Goal: Information Seeking & Learning: Learn about a topic

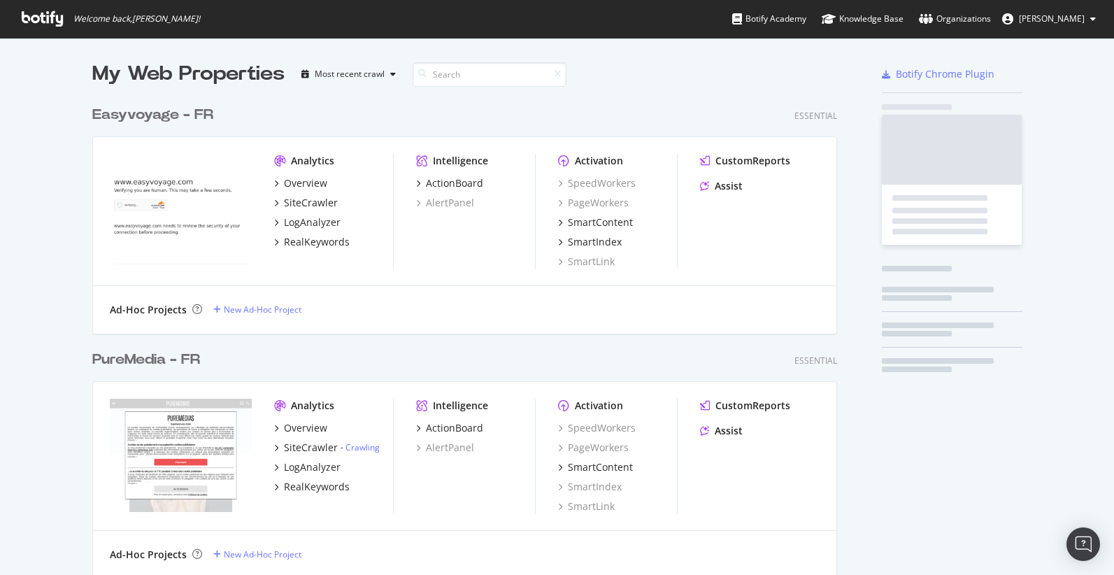
scroll to position [4461, 756]
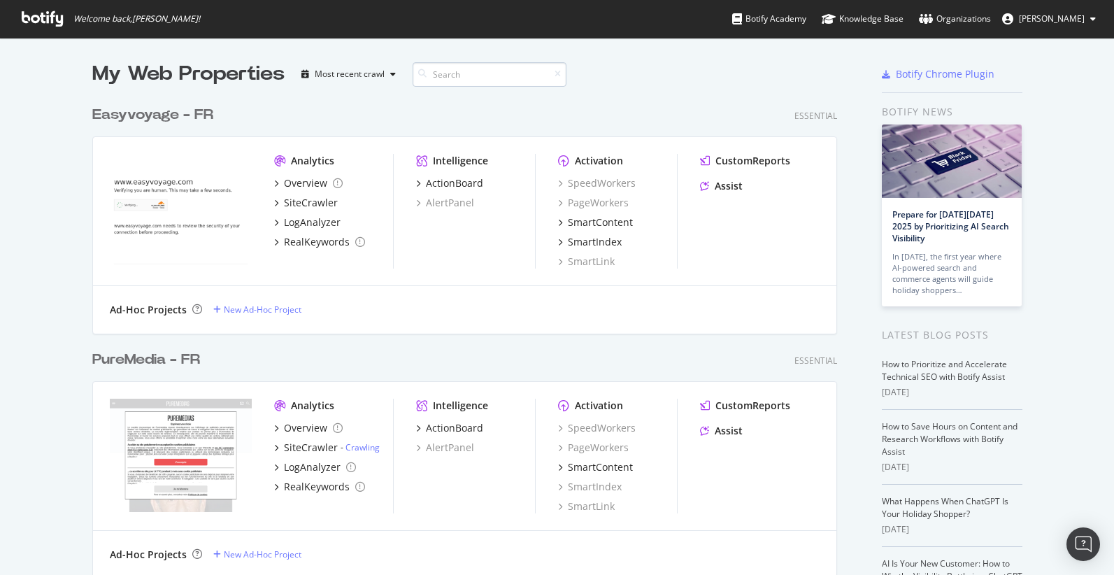
click at [480, 74] on input at bounding box center [490, 74] width 154 height 24
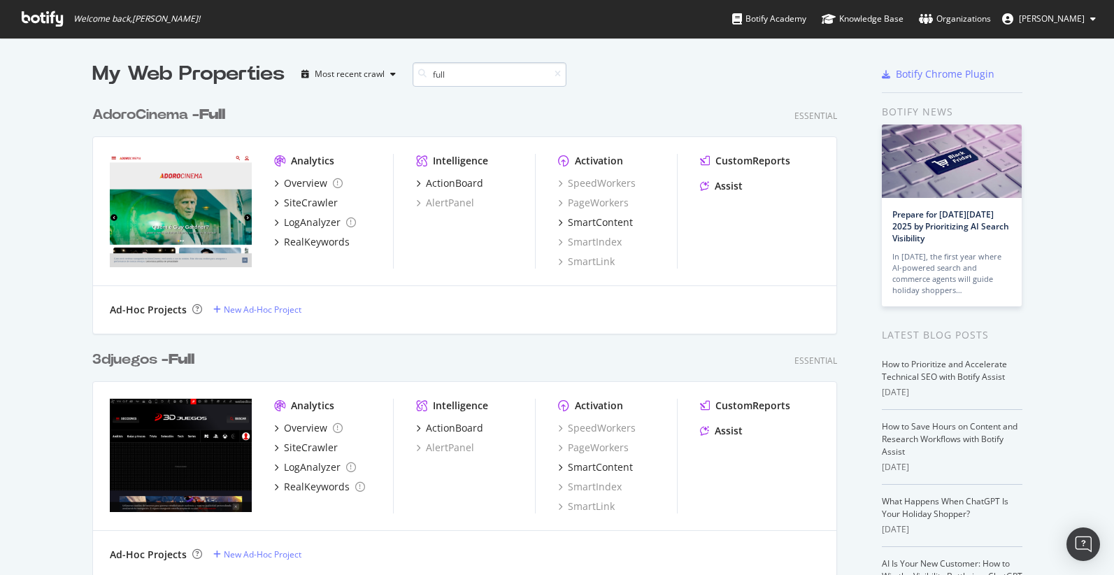
scroll to position [1018, 756]
type input "full"
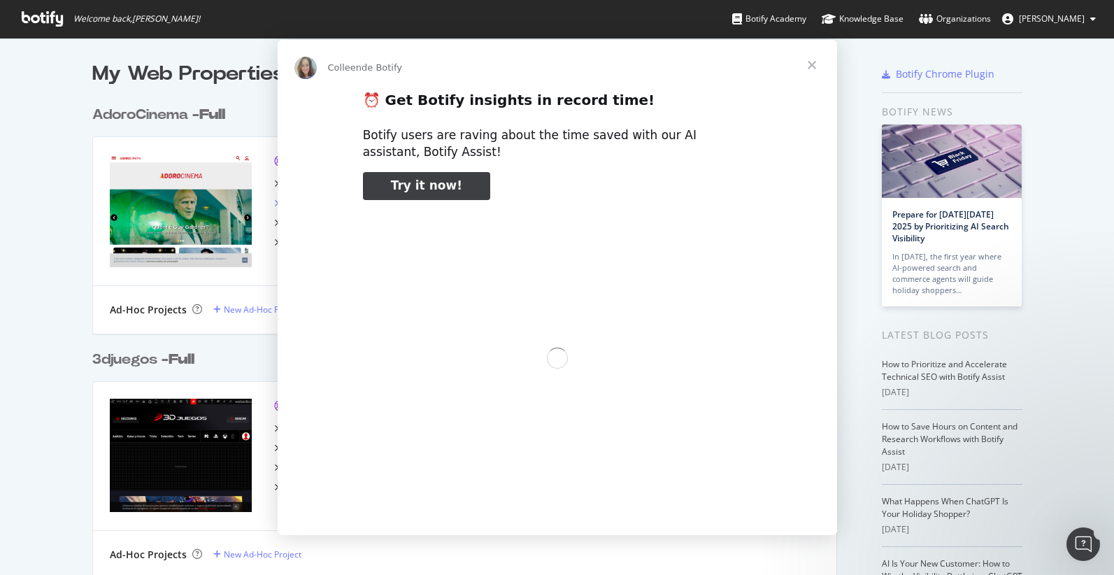
scroll to position [0, 0]
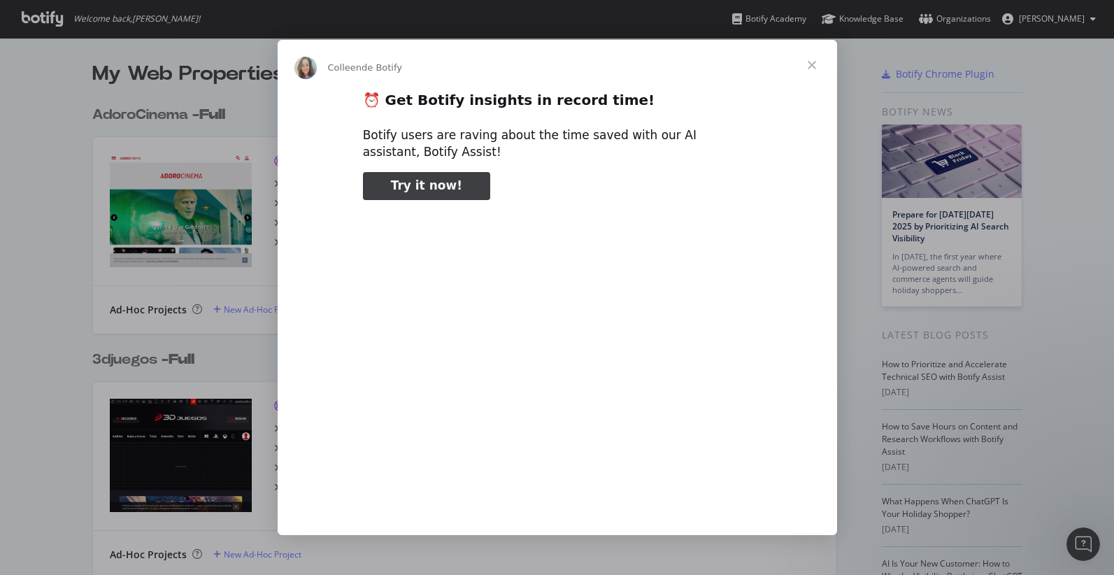
type input "743132"
click at [814, 66] on span "Fermer" at bounding box center [812, 65] width 50 height 50
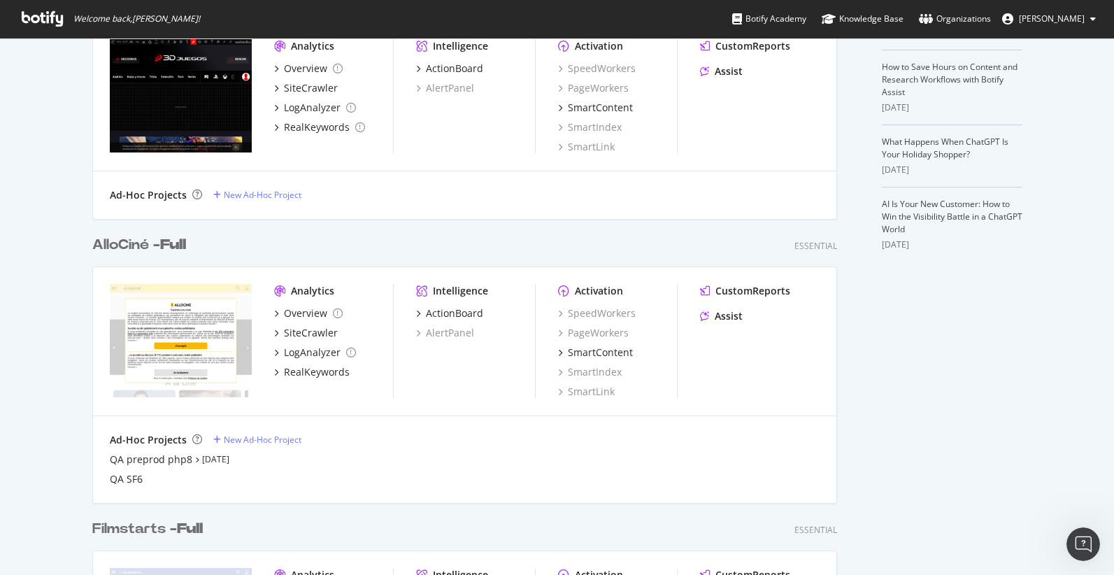
scroll to position [412, 0]
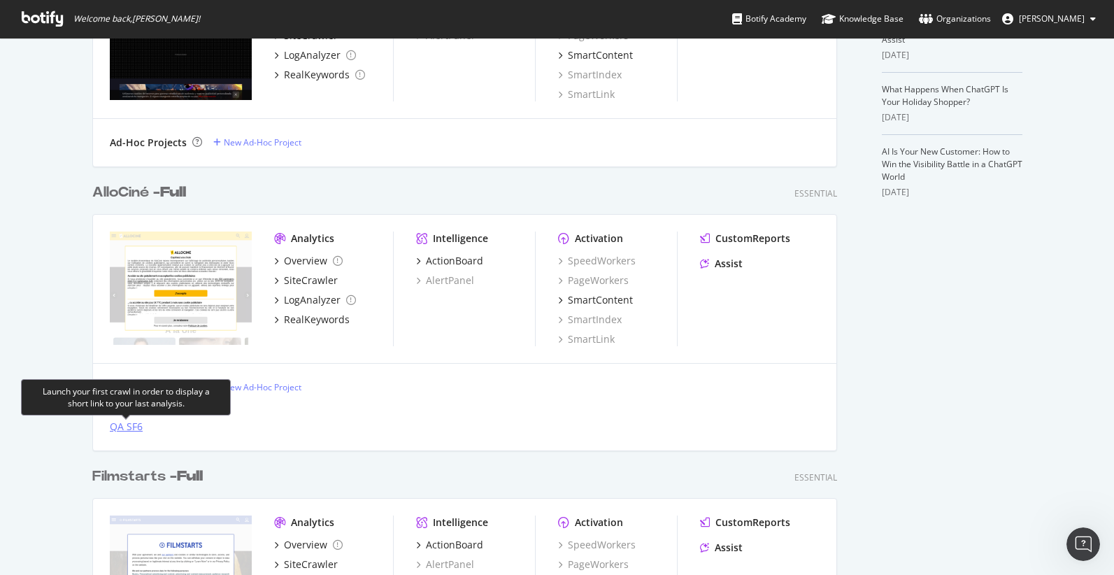
click at [121, 429] on div "QA SF6" at bounding box center [126, 427] width 33 height 14
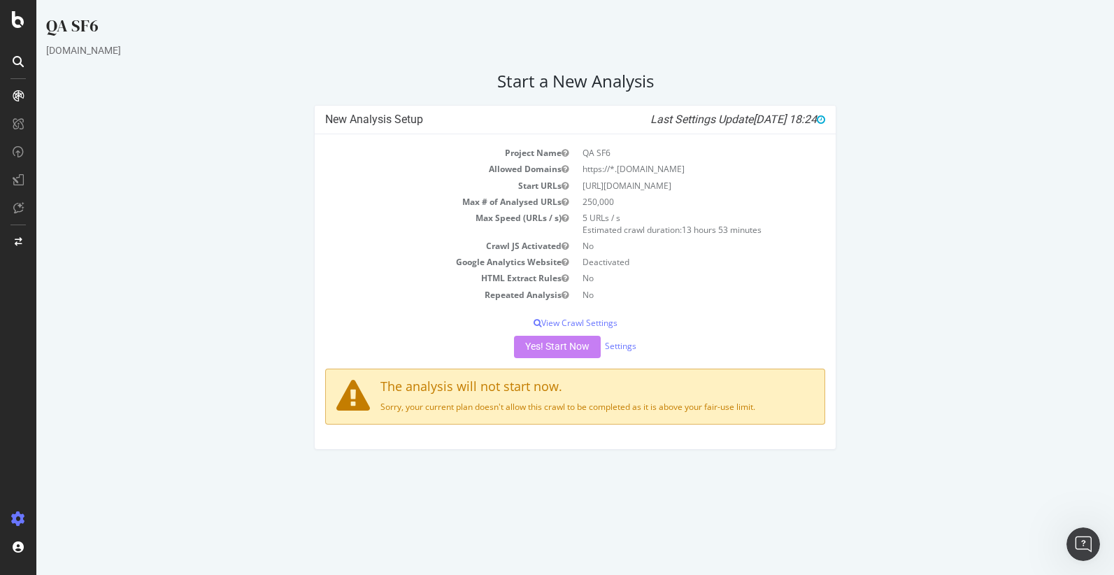
click at [284, 223] on div "New Analysis Setup Last Settings Update [DATE] 18:24 Project Name QA SF6 Allowe…" at bounding box center [575, 284] width 1072 height 359
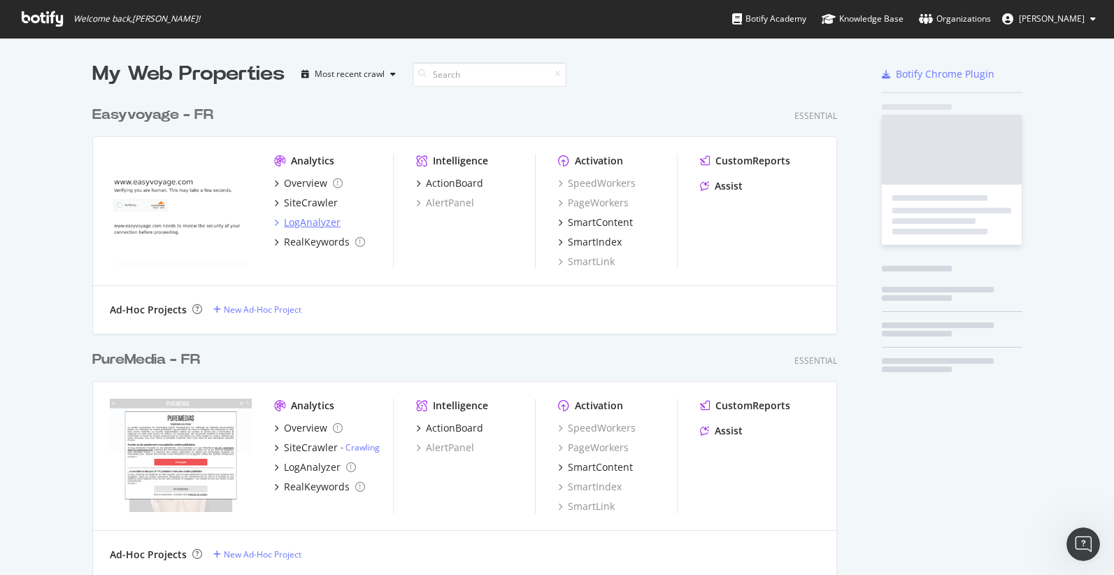
scroll to position [575, 1114]
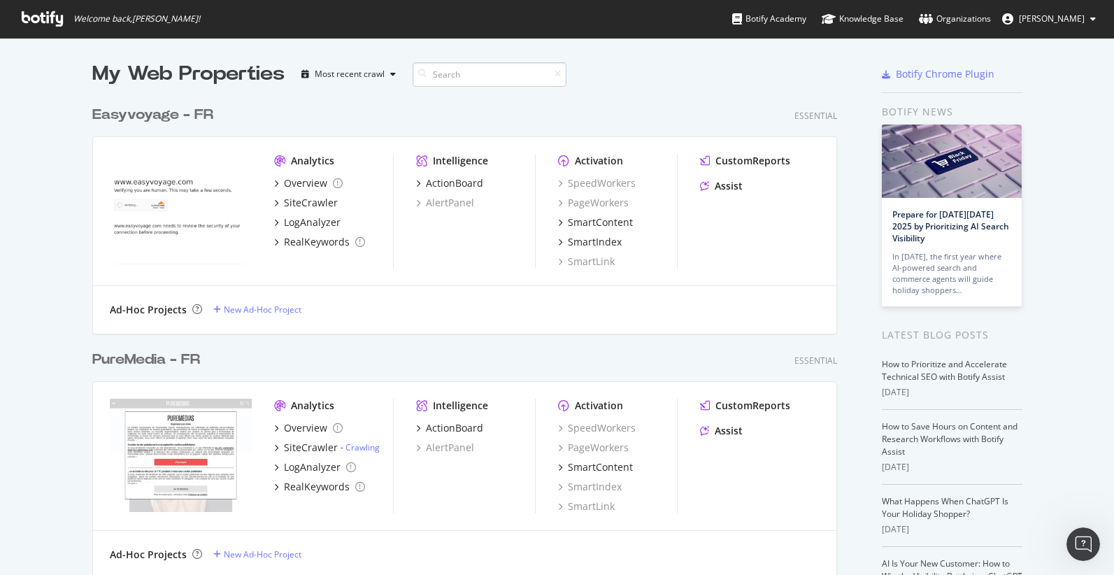
click at [462, 78] on input at bounding box center [490, 74] width 154 height 24
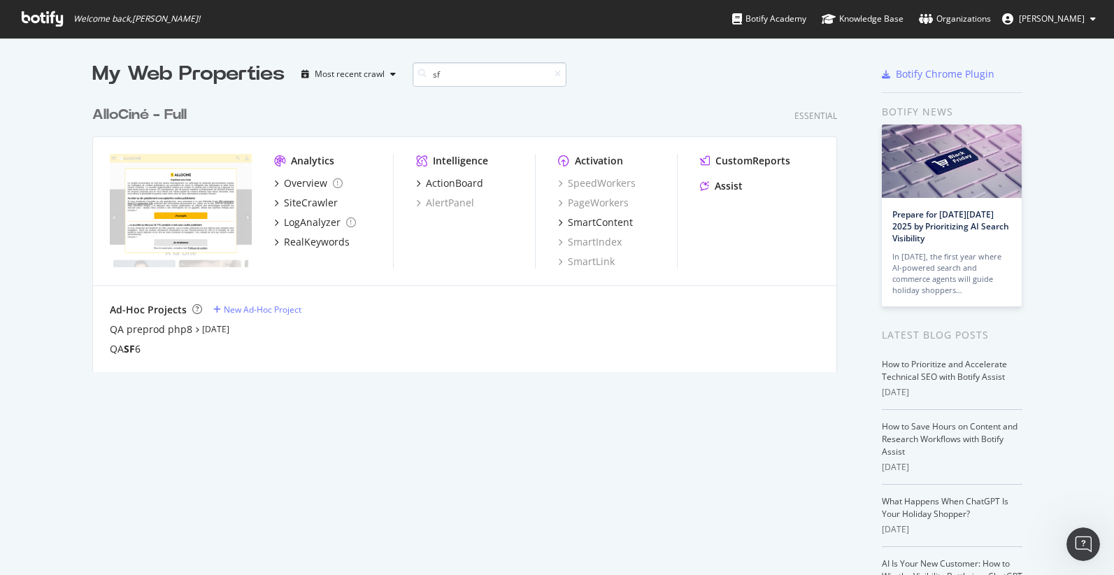
scroll to position [284, 756]
type input "s"
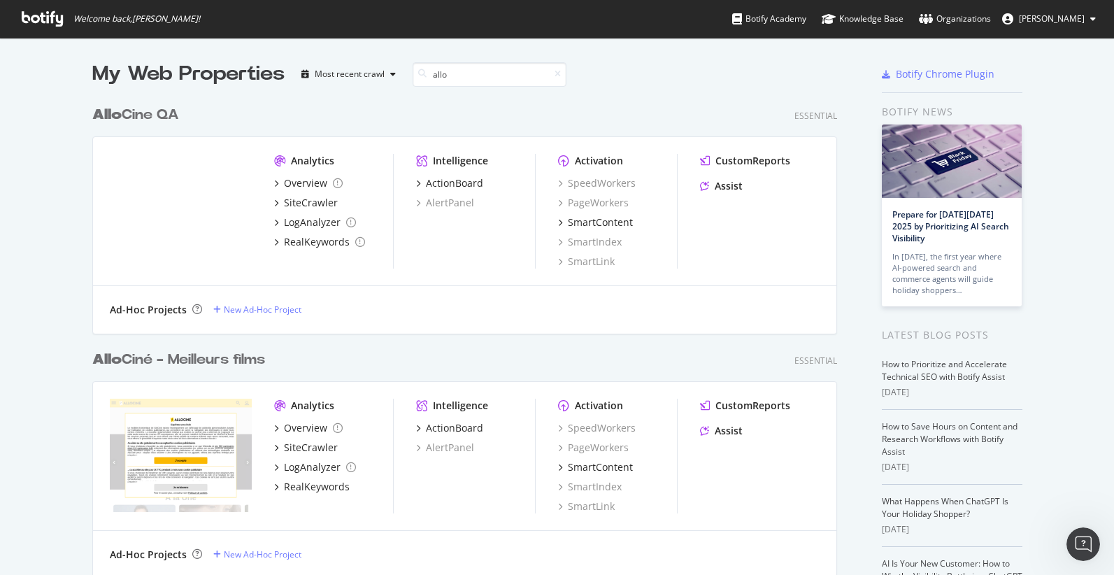
scroll to position [1752, 756]
type input "allo"
click at [129, 110] on div "Allo Cine QA" at bounding box center [135, 115] width 87 height 20
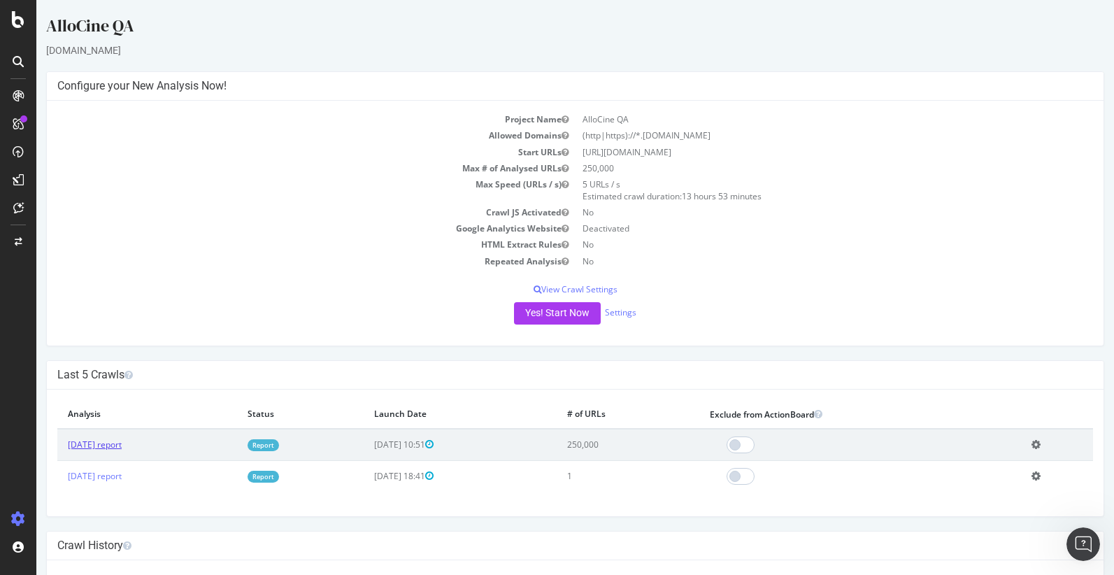
click at [100, 442] on link "[DATE] report" at bounding box center [95, 444] width 54 height 12
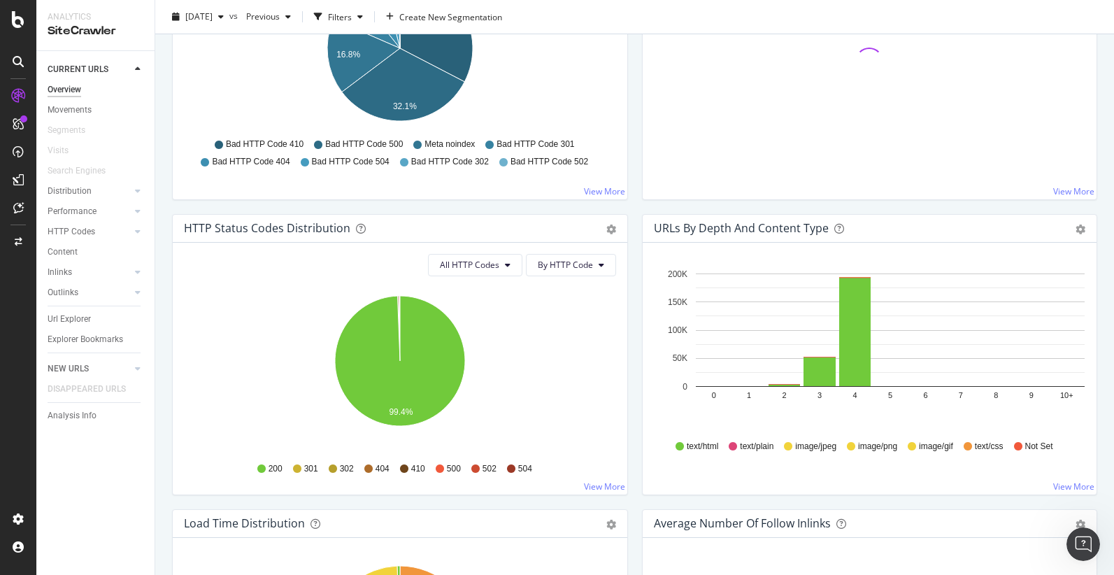
scroll to position [601, 0]
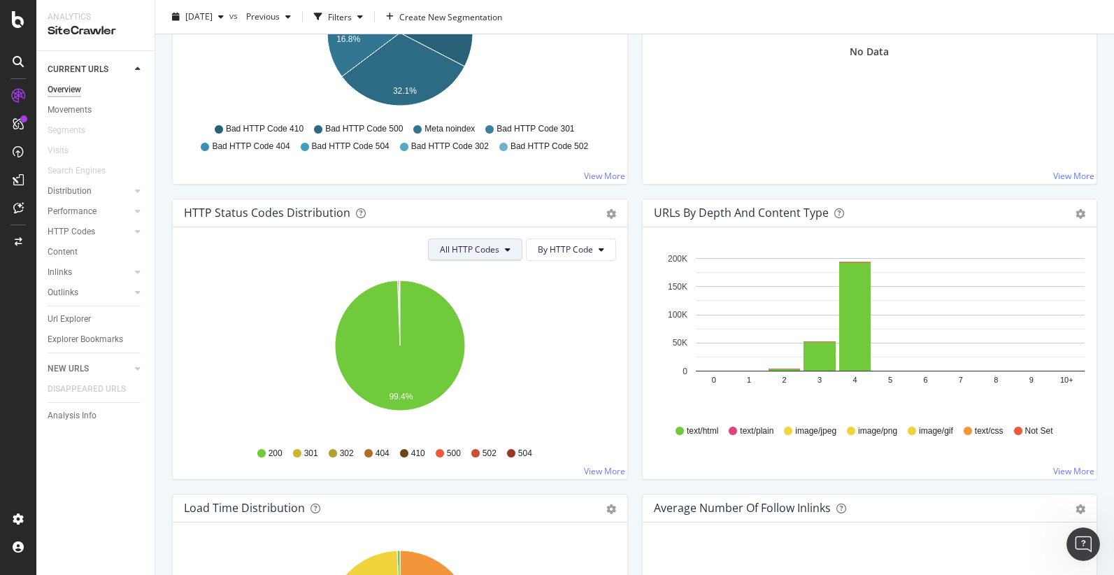
click at [495, 257] on button "All HTTP Codes" at bounding box center [475, 249] width 94 height 22
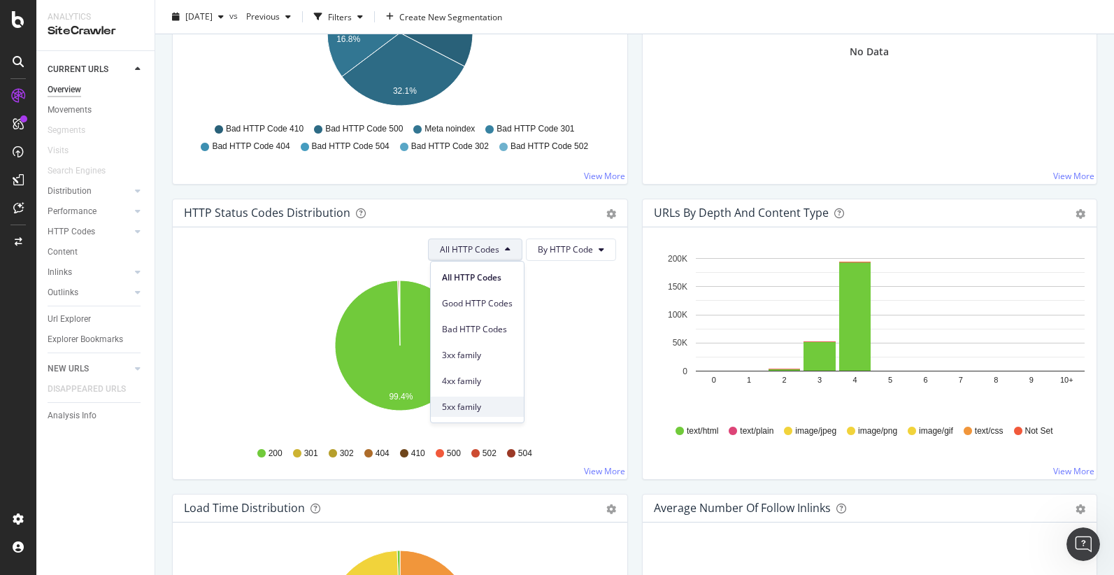
click at [460, 410] on span "5xx family" at bounding box center [477, 407] width 71 height 13
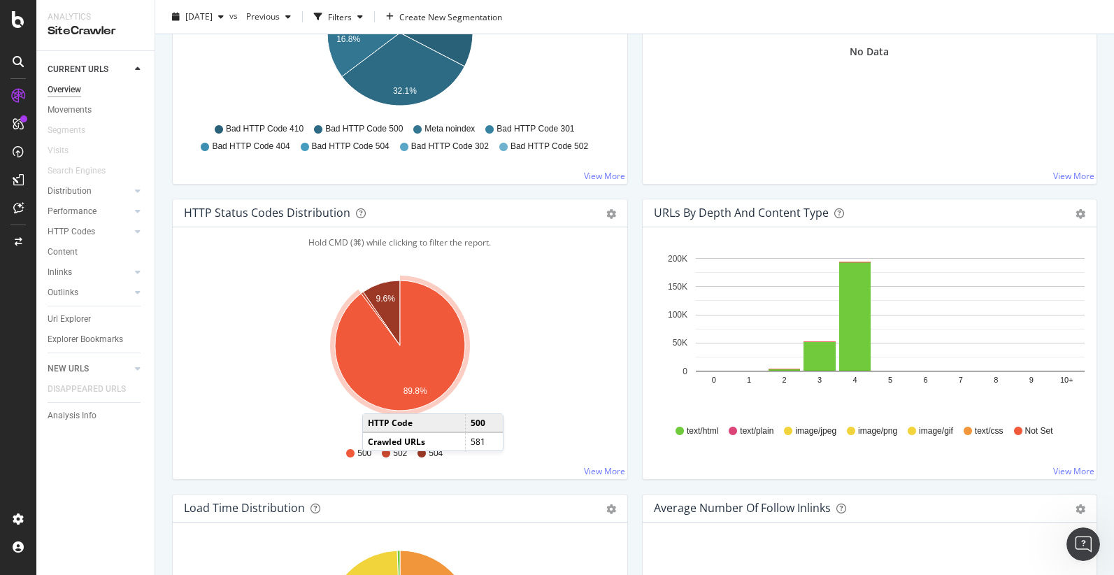
click at [376, 399] on icon "A chart." at bounding box center [400, 345] width 130 height 130
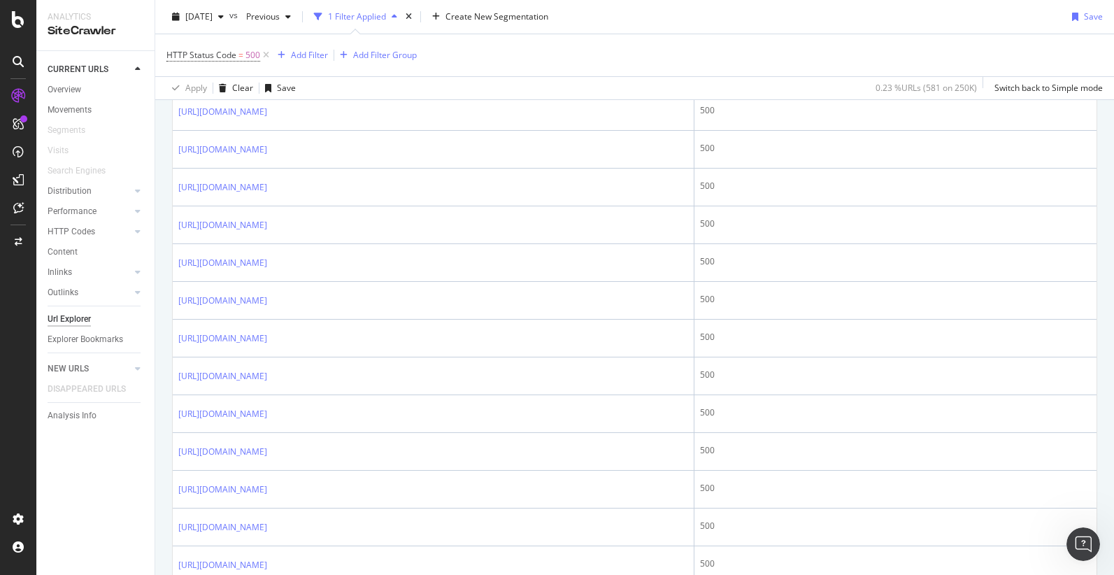
scroll to position [399, 0]
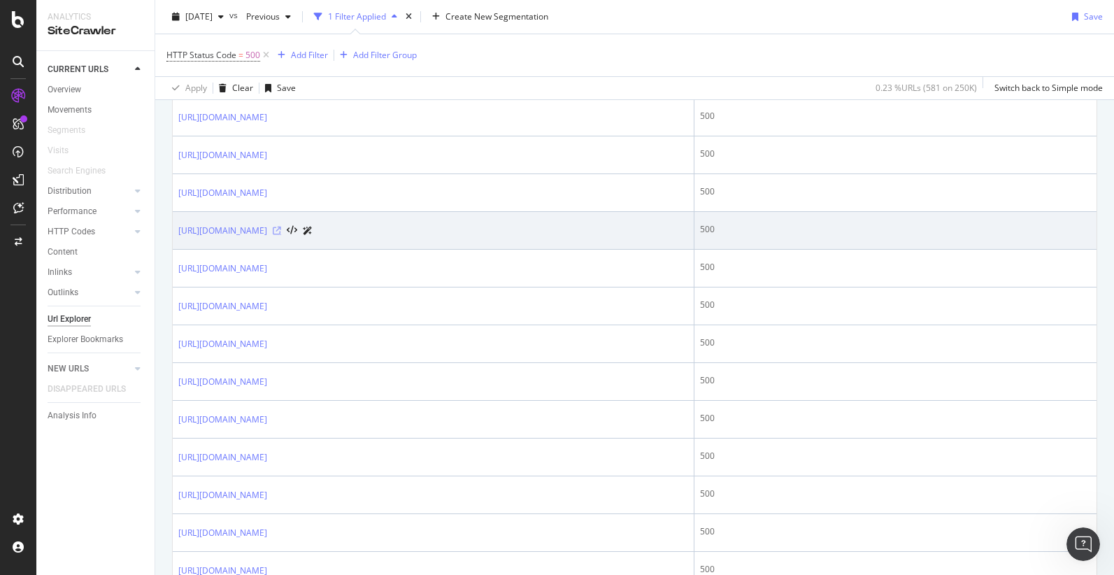
click at [281, 229] on icon at bounding box center [277, 231] width 8 height 8
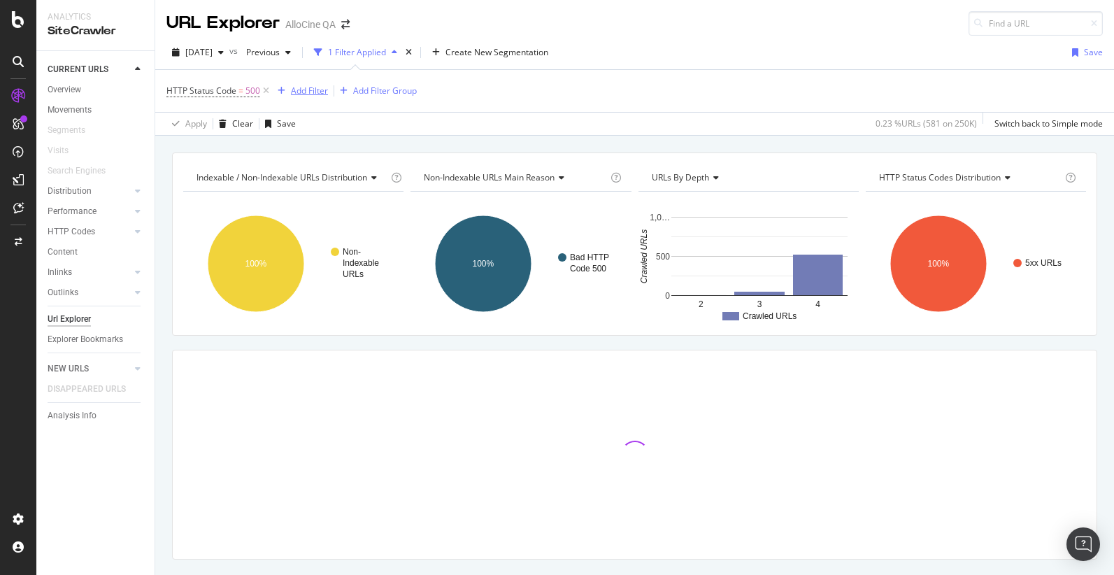
click at [301, 92] on div "Add Filter" at bounding box center [309, 91] width 37 height 12
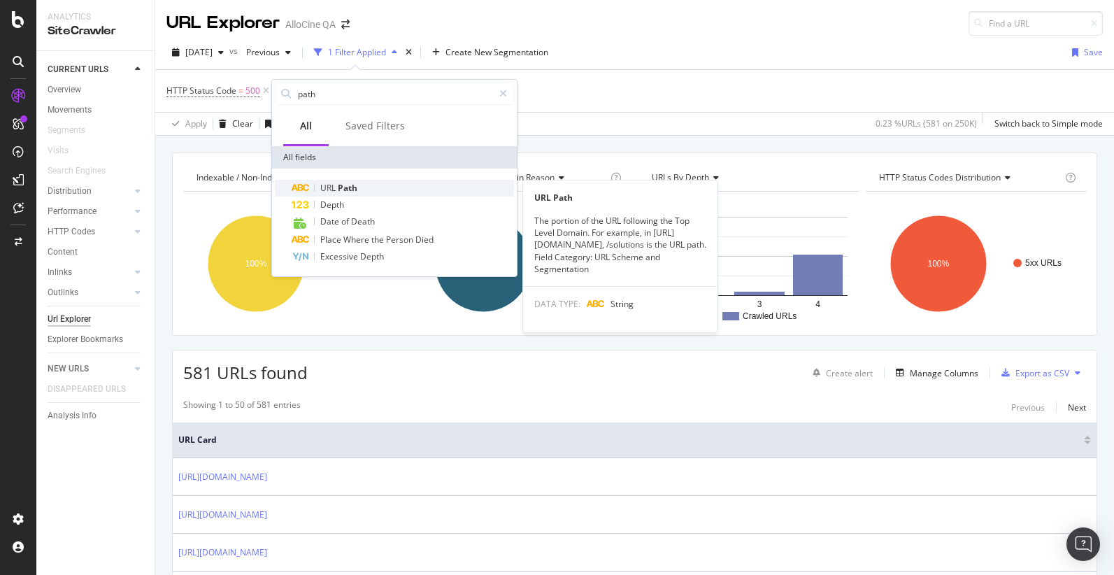
type input "path"
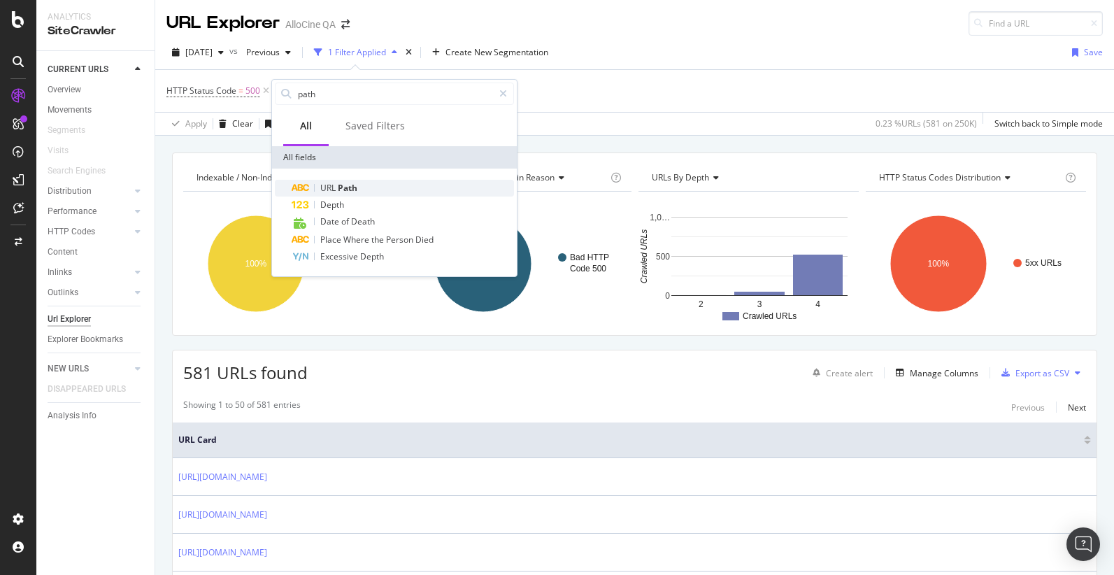
click at [364, 185] on div "URL Path" at bounding box center [403, 188] width 222 height 17
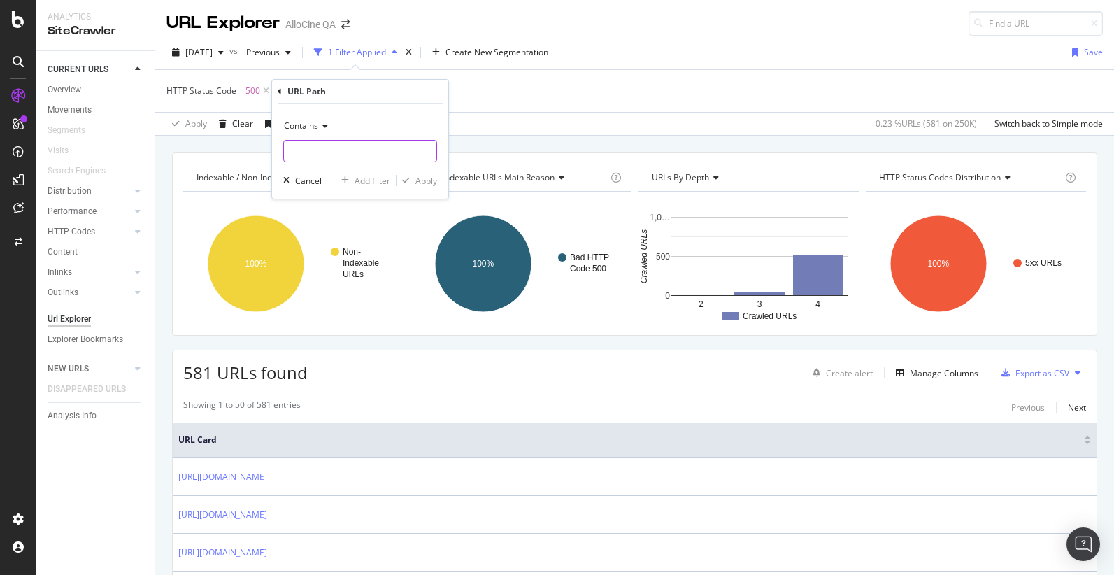
click at [364, 155] on input "text" at bounding box center [360, 151] width 152 height 22
click at [318, 130] on div "Contains" at bounding box center [360, 126] width 154 height 22
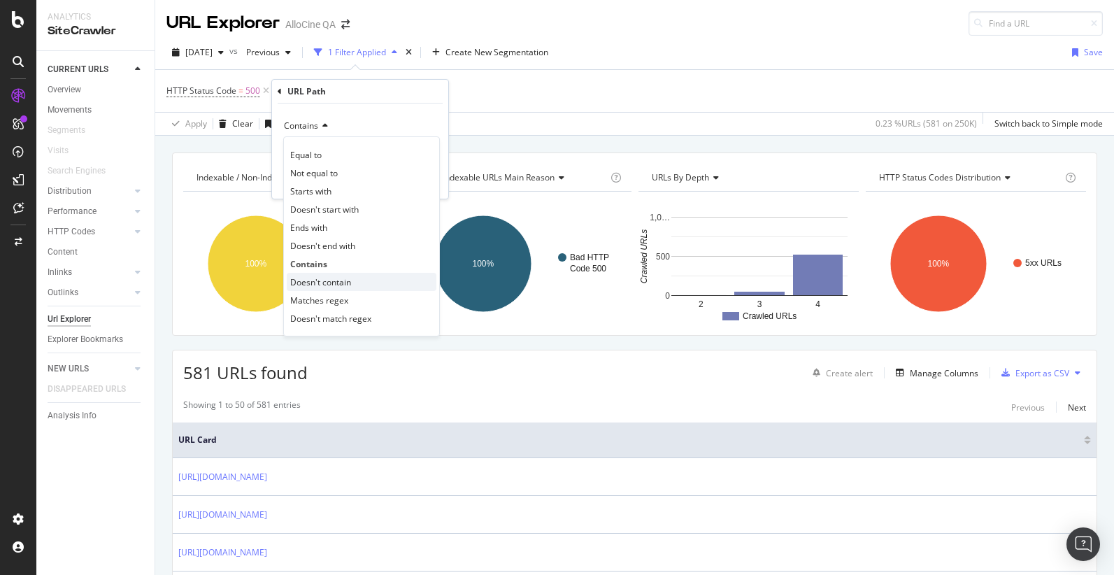
click at [307, 282] on span "Doesn't contain" at bounding box center [320, 282] width 61 height 12
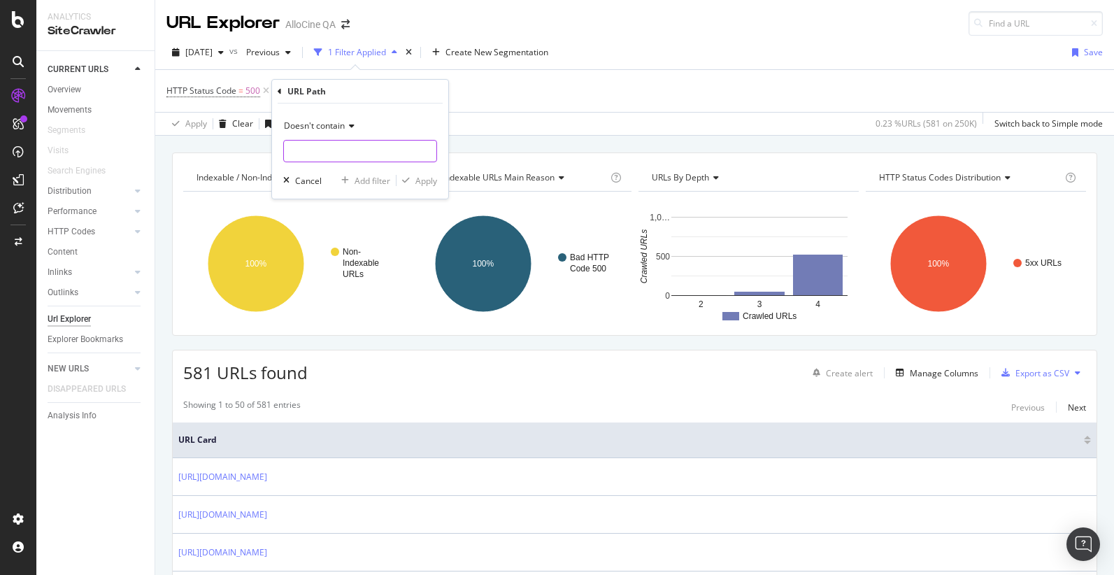
click at [332, 155] on input "text" at bounding box center [360, 151] width 152 height 22
type input "/personne/"
click at [427, 181] on div "Apply" at bounding box center [426, 181] width 22 height 12
